Goal: Task Accomplishment & Management: Use online tool/utility

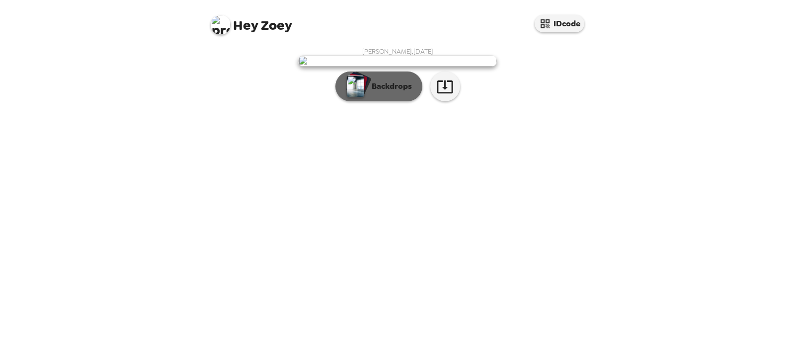
click at [401, 92] on p "Backdrops" at bounding box center [389, 86] width 45 height 12
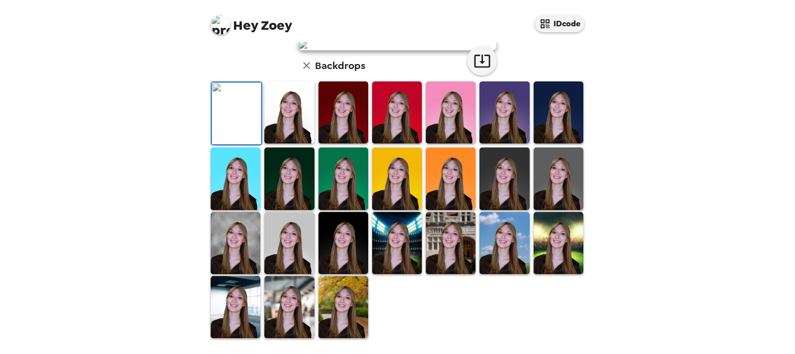
scroll to position [199, 0]
click at [242, 274] on img at bounding box center [236, 243] width 50 height 62
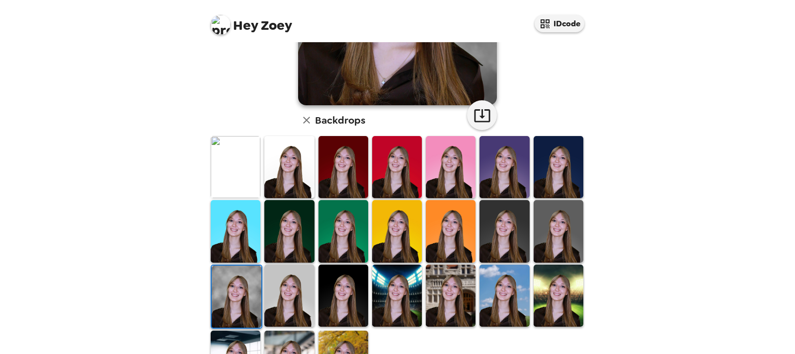
scroll to position [50, 0]
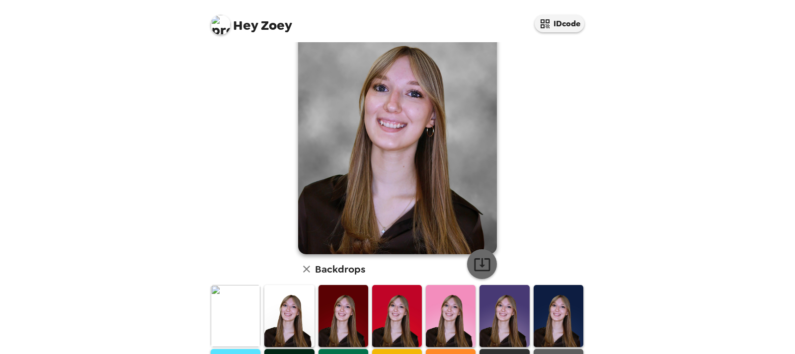
click at [484, 274] on button "button" at bounding box center [482, 264] width 30 height 30
